Goal: Transaction & Acquisition: Purchase product/service

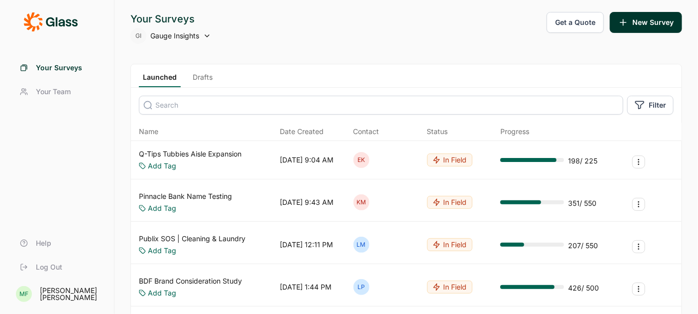
click at [582, 23] on button "Get a Quote" at bounding box center [574, 22] width 57 height 21
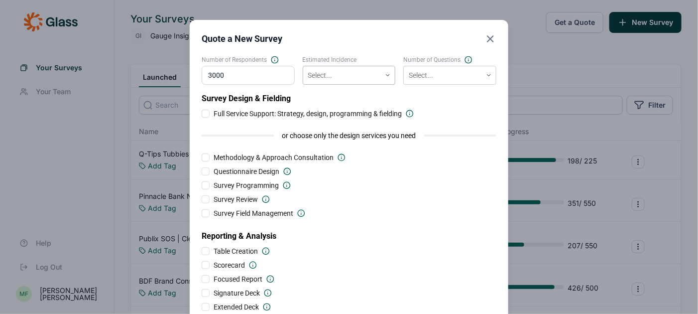
click at [339, 76] on div at bounding box center [342, 75] width 68 height 12
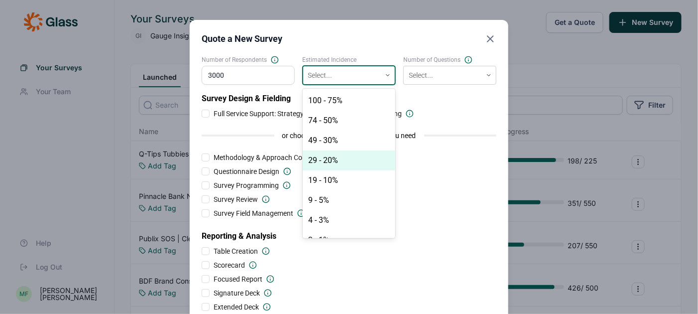
click at [332, 161] on div "29 - 20%" at bounding box center [349, 160] width 93 height 20
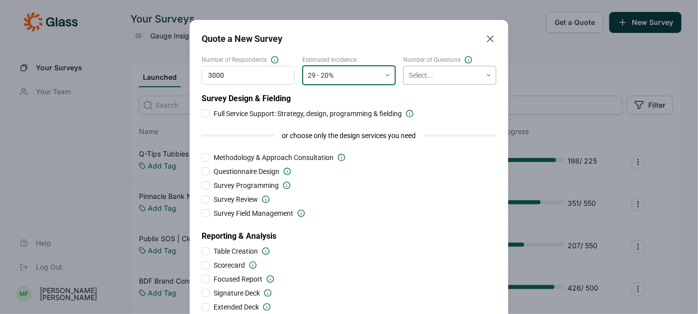
click at [423, 76] on div at bounding box center [443, 75] width 68 height 12
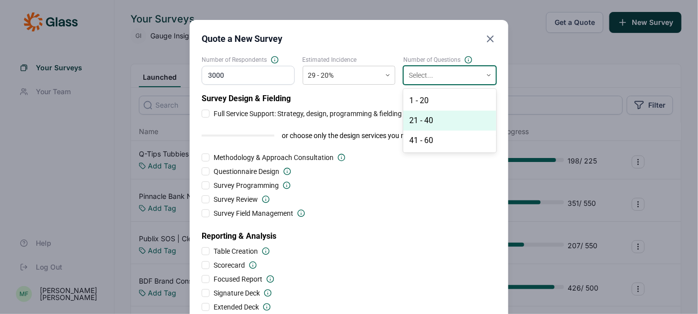
click at [423, 121] on div "21 - 40" at bounding box center [449, 120] width 93 height 20
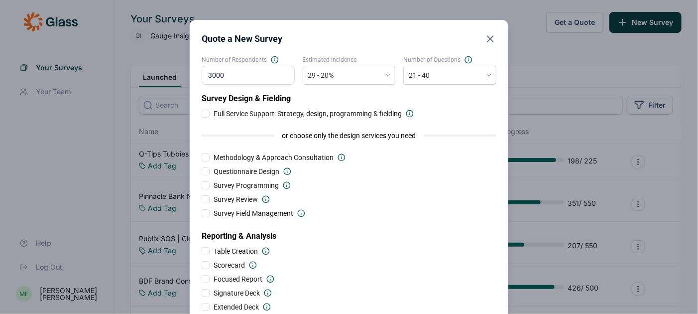
click at [250, 77] on input "3000" at bounding box center [248, 75] width 93 height 19
type input "3"
type input "1500"
click at [338, 151] on div "Survey Design & Fielding Full Service Support: Strategy, design, programming & …" at bounding box center [349, 202] width 295 height 219
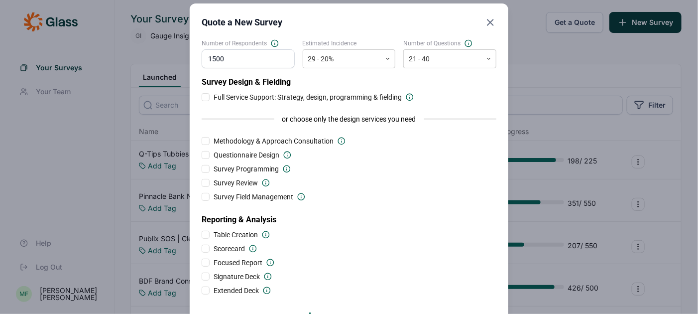
scroll to position [9, 0]
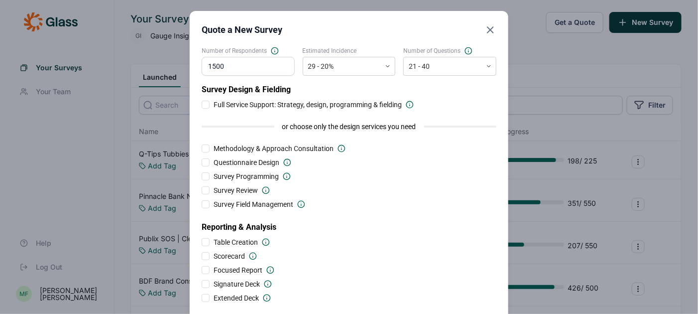
click at [207, 102] on div at bounding box center [206, 105] width 8 height 8
click at [202, 105] on input "Full Service Support: Strategy, design, programming & fielding" at bounding box center [202, 105] width 0 height 0
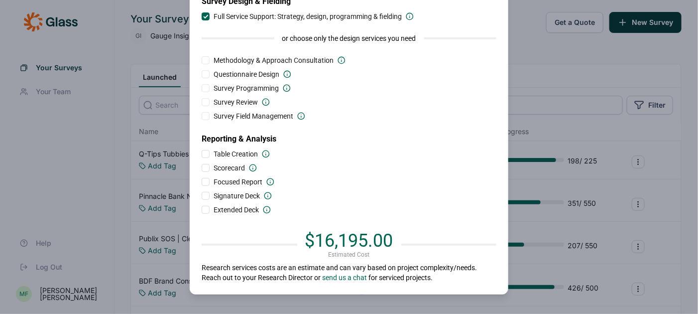
scroll to position [0, 0]
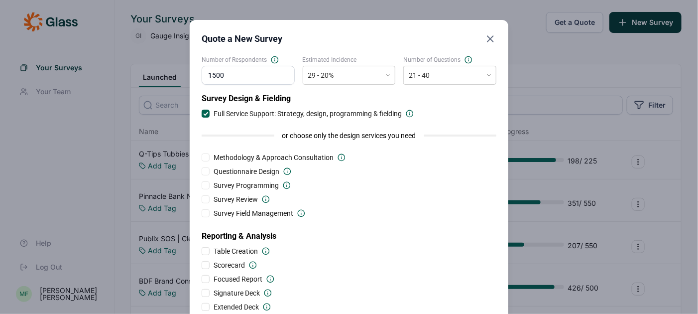
click at [204, 113] on div at bounding box center [206, 113] width 5 height 5
click at [202, 113] on input "Full Service Support: Strategy, design, programming & fielding" at bounding box center [202, 113] width 0 height 0
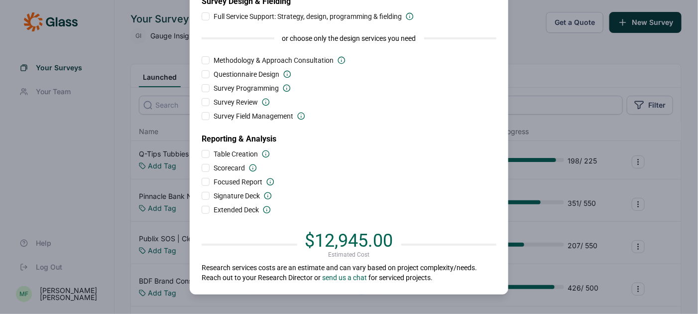
click at [203, 197] on div at bounding box center [206, 196] width 8 height 8
click at [202, 196] on input "Signature Deck" at bounding box center [202, 196] width 0 height 0
